Goal: Information Seeking & Learning: Learn about a topic

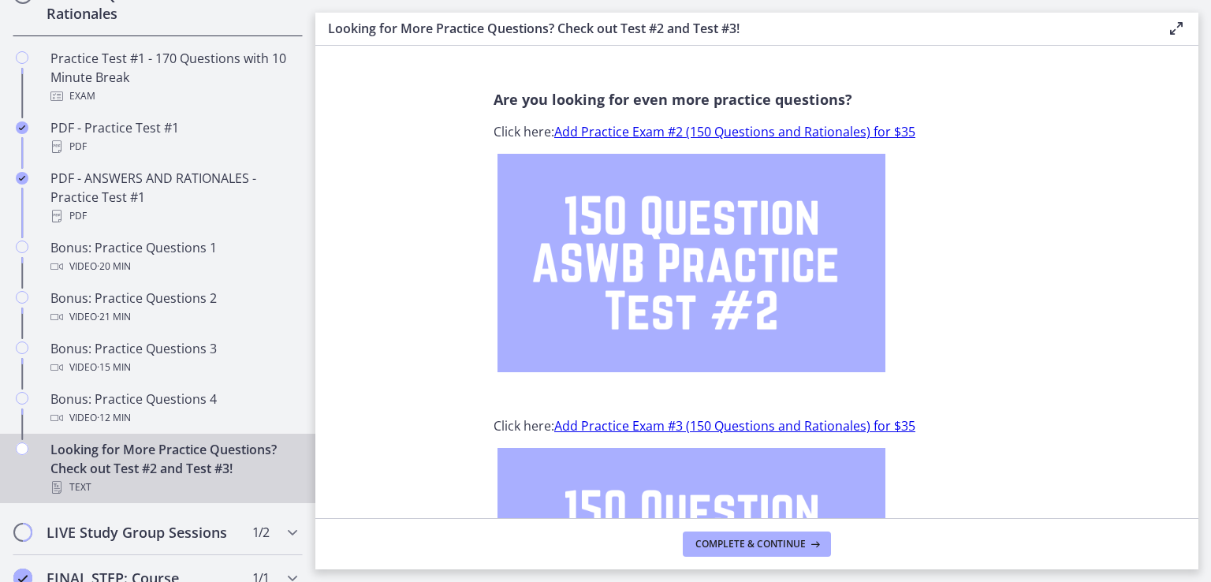
click at [1015, 174] on div "Are you looking for even more practice questions? Click here: Add Practice Exam…" at bounding box center [757, 297] width 552 height 441
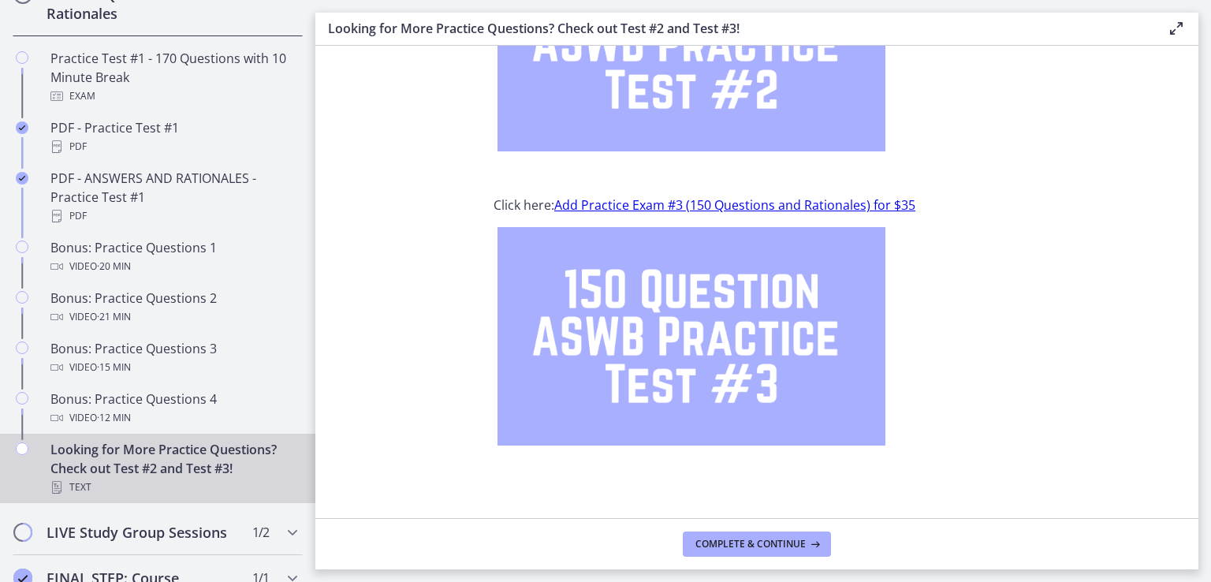
scroll to position [223, 0]
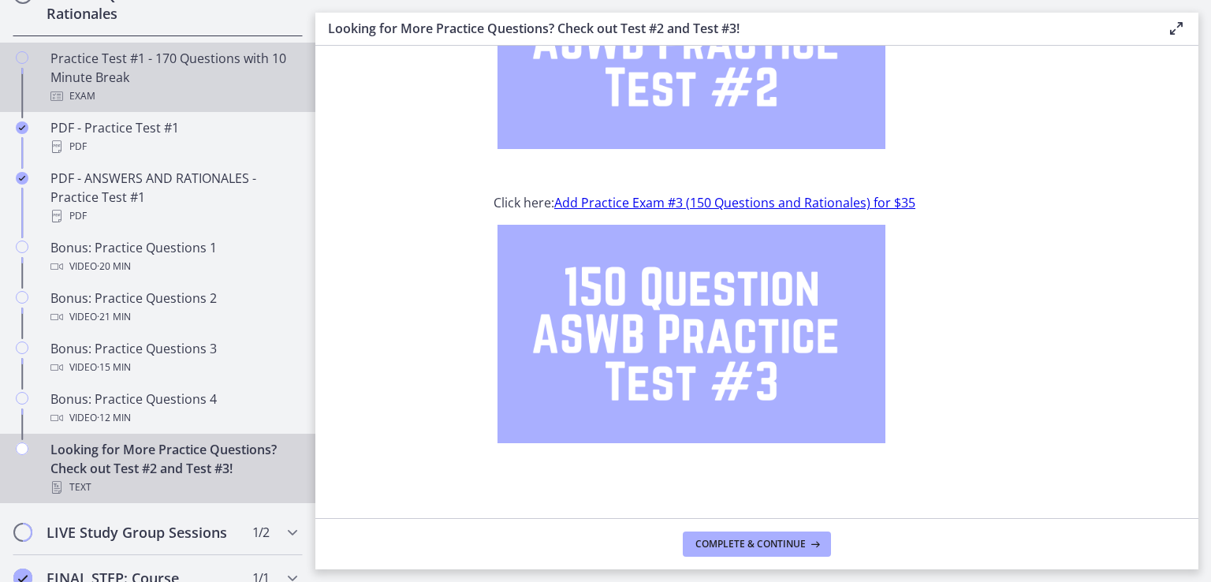
click at [180, 93] on div "Practice Test #1 - 170 Questions with 10 Minute Break Exam" at bounding box center [173, 77] width 246 height 57
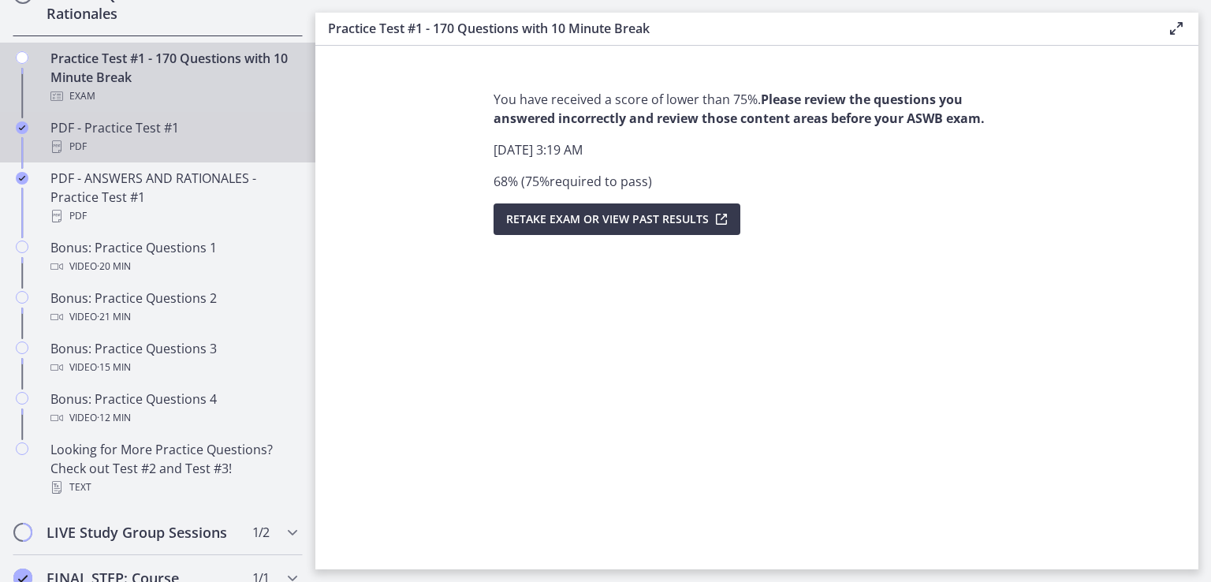
click at [223, 145] on div "PDF - Practice Test #1 PDF" at bounding box center [173, 137] width 246 height 38
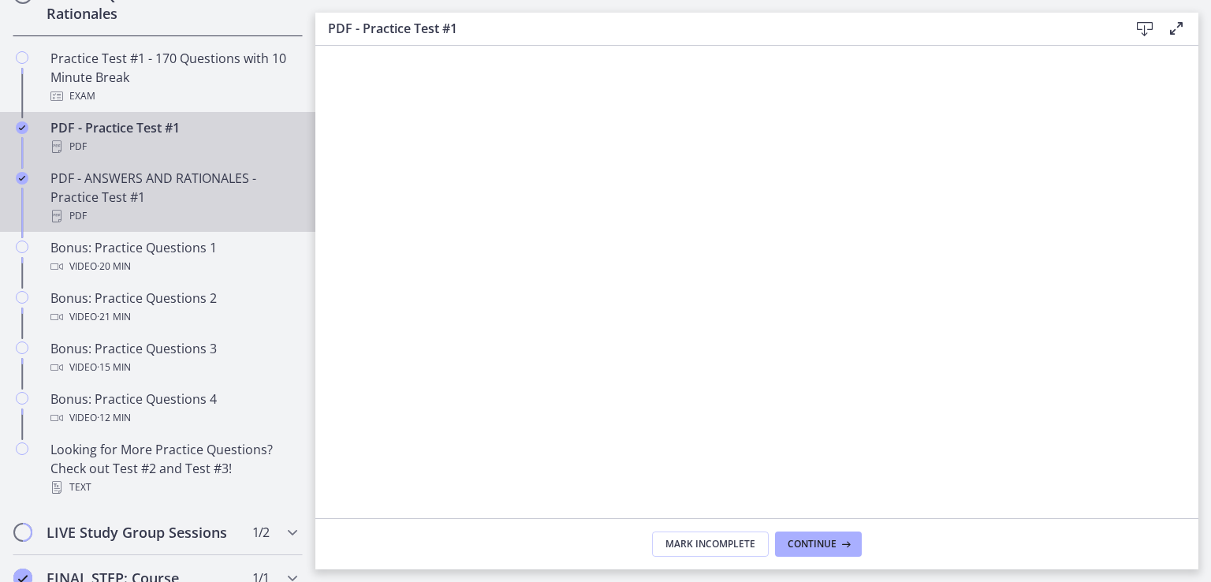
click at [158, 225] on div "PDF" at bounding box center [173, 216] width 246 height 19
click at [111, 156] on div "PDF" at bounding box center [173, 146] width 246 height 19
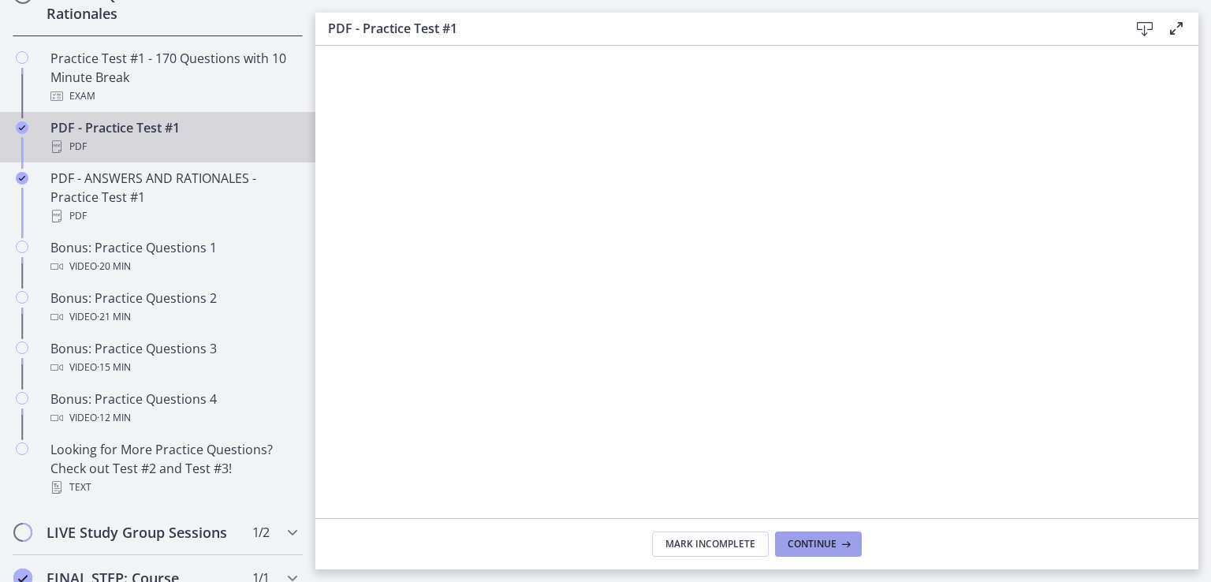
click at [833, 538] on span "Continue" at bounding box center [811, 544] width 49 height 13
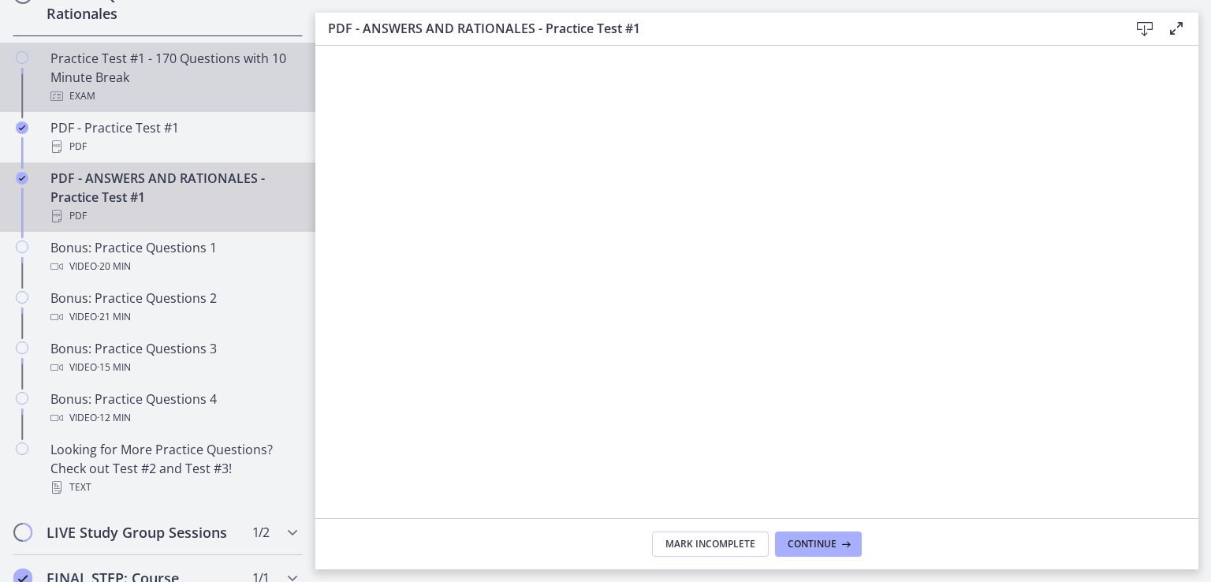
click at [154, 86] on div "Practice Test #1 - 170 Questions with 10 Minute Break Exam" at bounding box center [173, 77] width 246 height 57
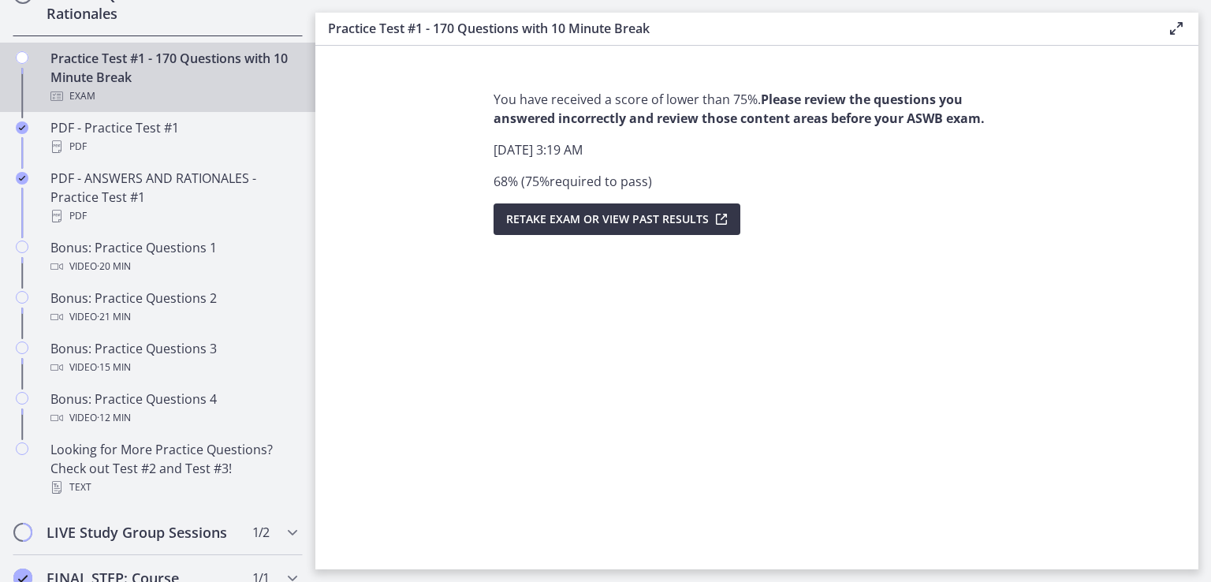
click at [605, 218] on span "Retake Exam OR View Past Results" at bounding box center [607, 219] width 203 height 19
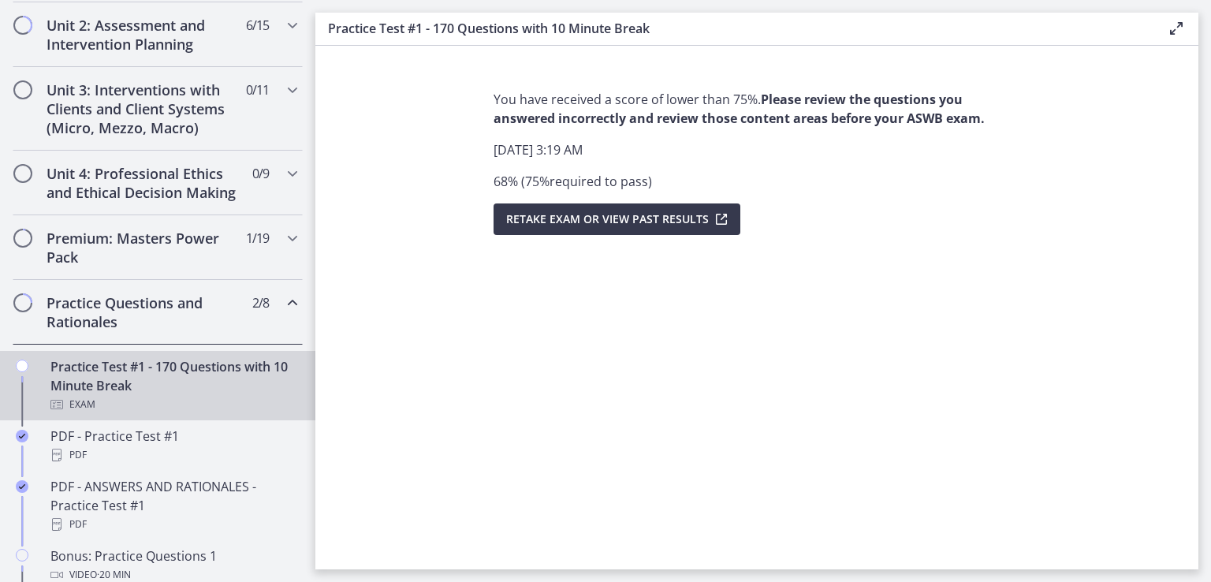
scroll to position [552, 0]
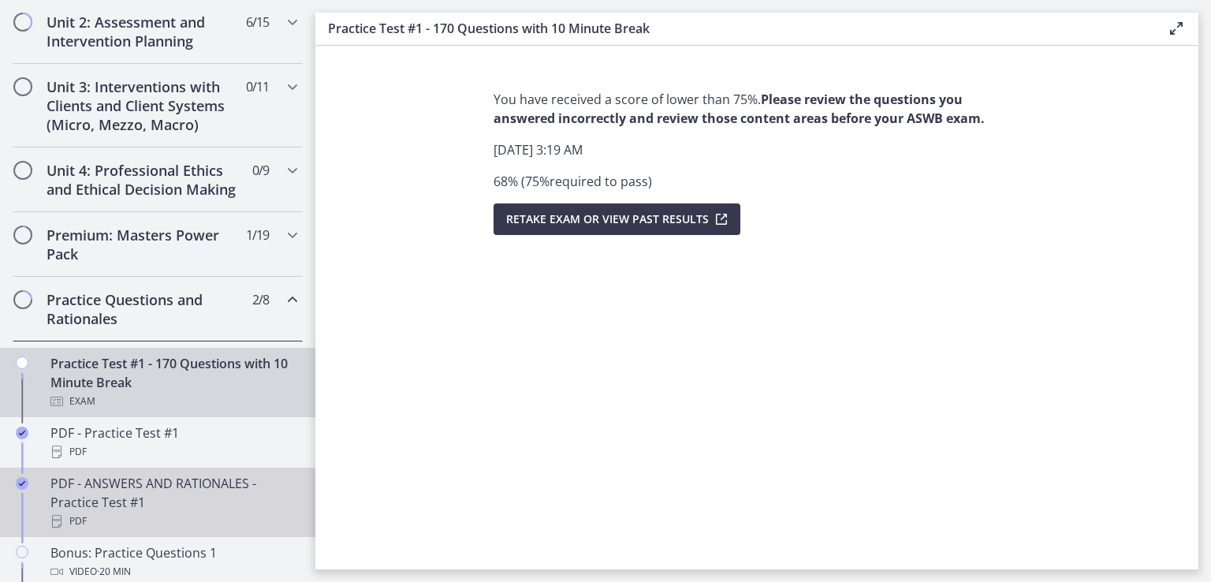
click at [168, 513] on div "PDF - ANSWERS AND RATIONALES - Practice Test #1 PDF" at bounding box center [173, 502] width 246 height 57
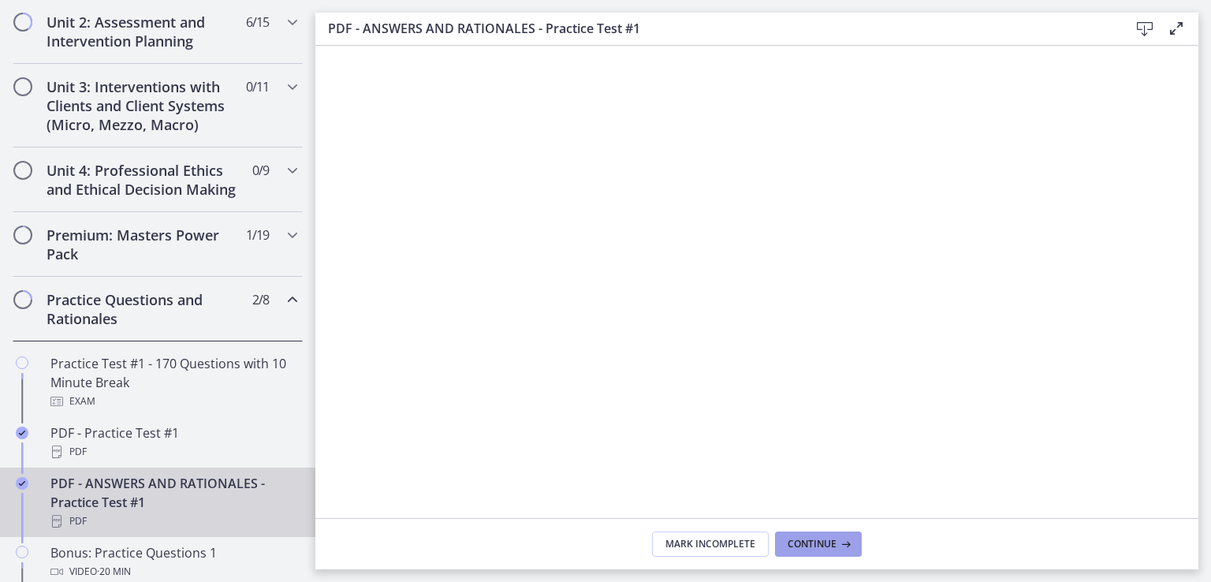
click at [820, 531] on button "Continue" at bounding box center [818, 543] width 87 height 25
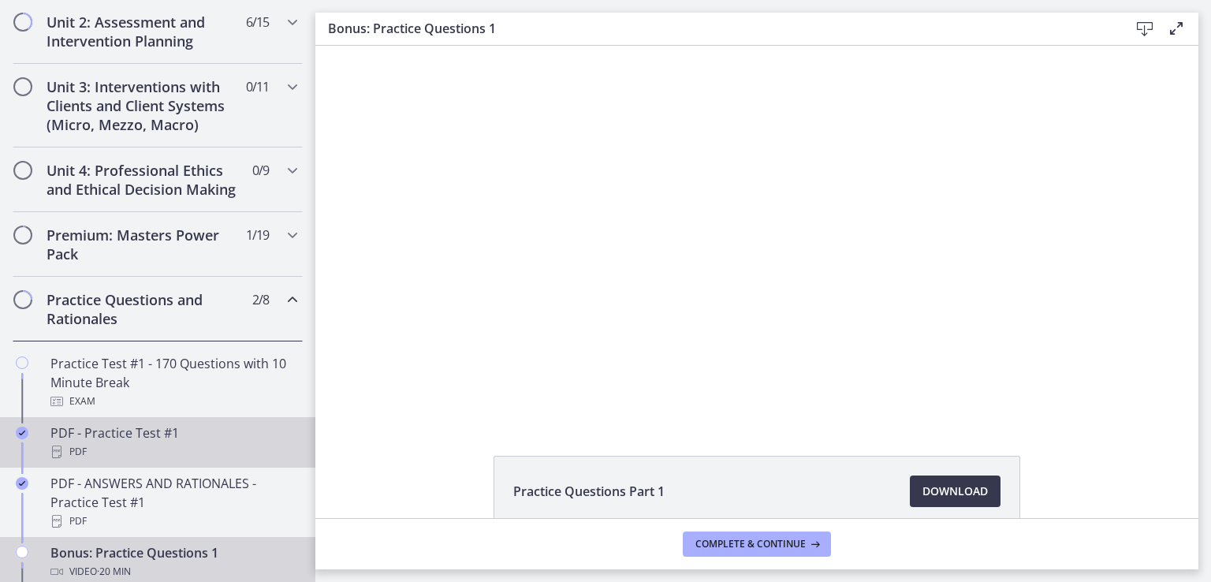
click at [117, 461] on div "PDF" at bounding box center [173, 451] width 246 height 19
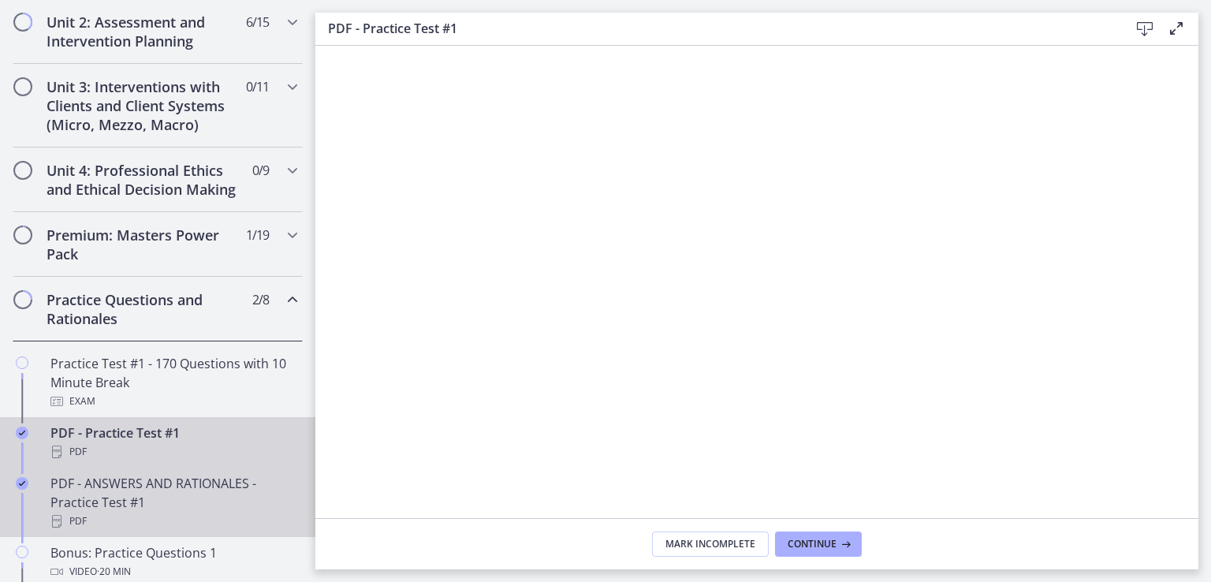
click at [92, 522] on div "PDF - ANSWERS AND RATIONALES - Practice Test #1 PDF" at bounding box center [173, 502] width 246 height 57
